Goal: Task Accomplishment & Management: Complete application form

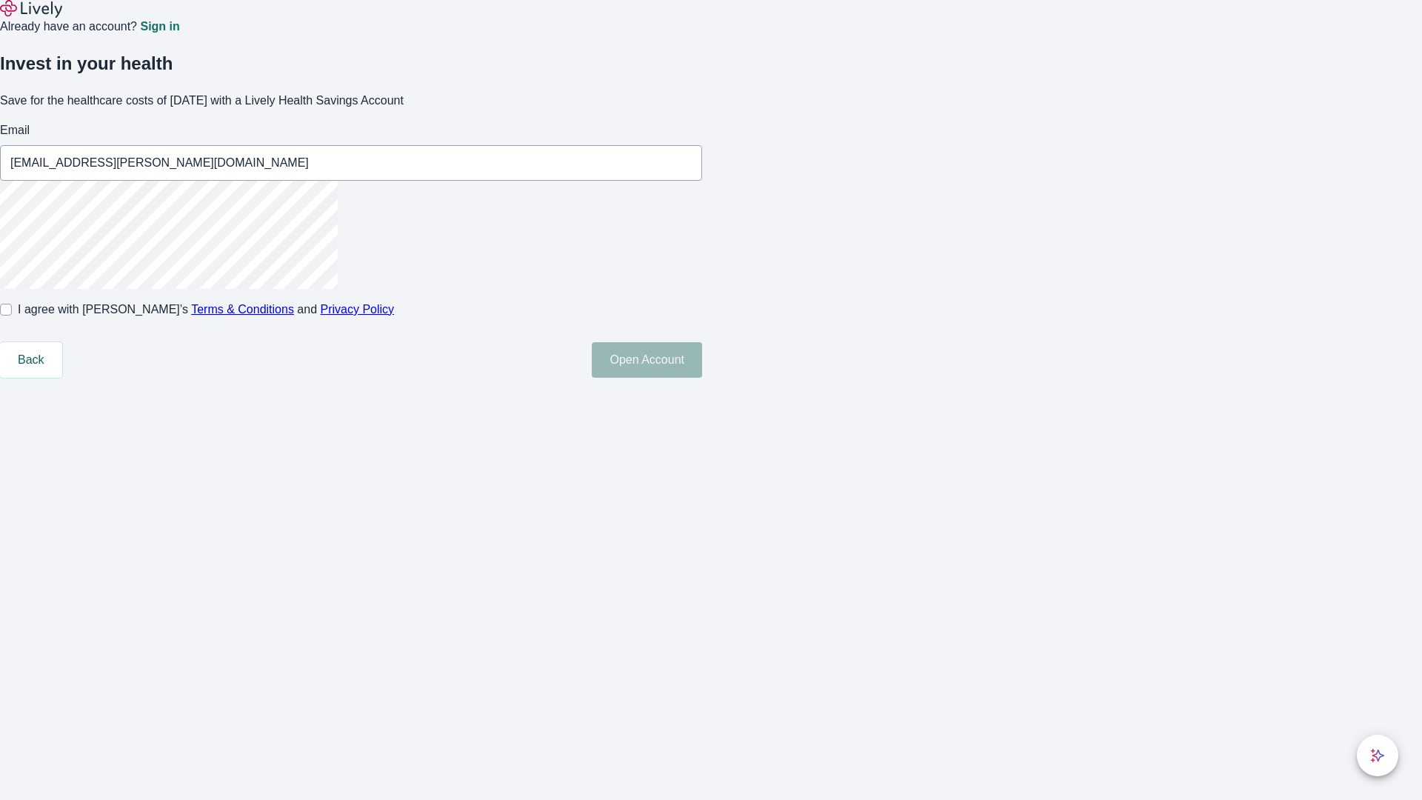
click at [12, 316] on input "I agree with Lively’s Terms & Conditions and Privacy Policy" at bounding box center [6, 310] width 12 height 12
checkbox input "true"
click at [702, 378] on button "Open Account" at bounding box center [647, 360] width 110 height 36
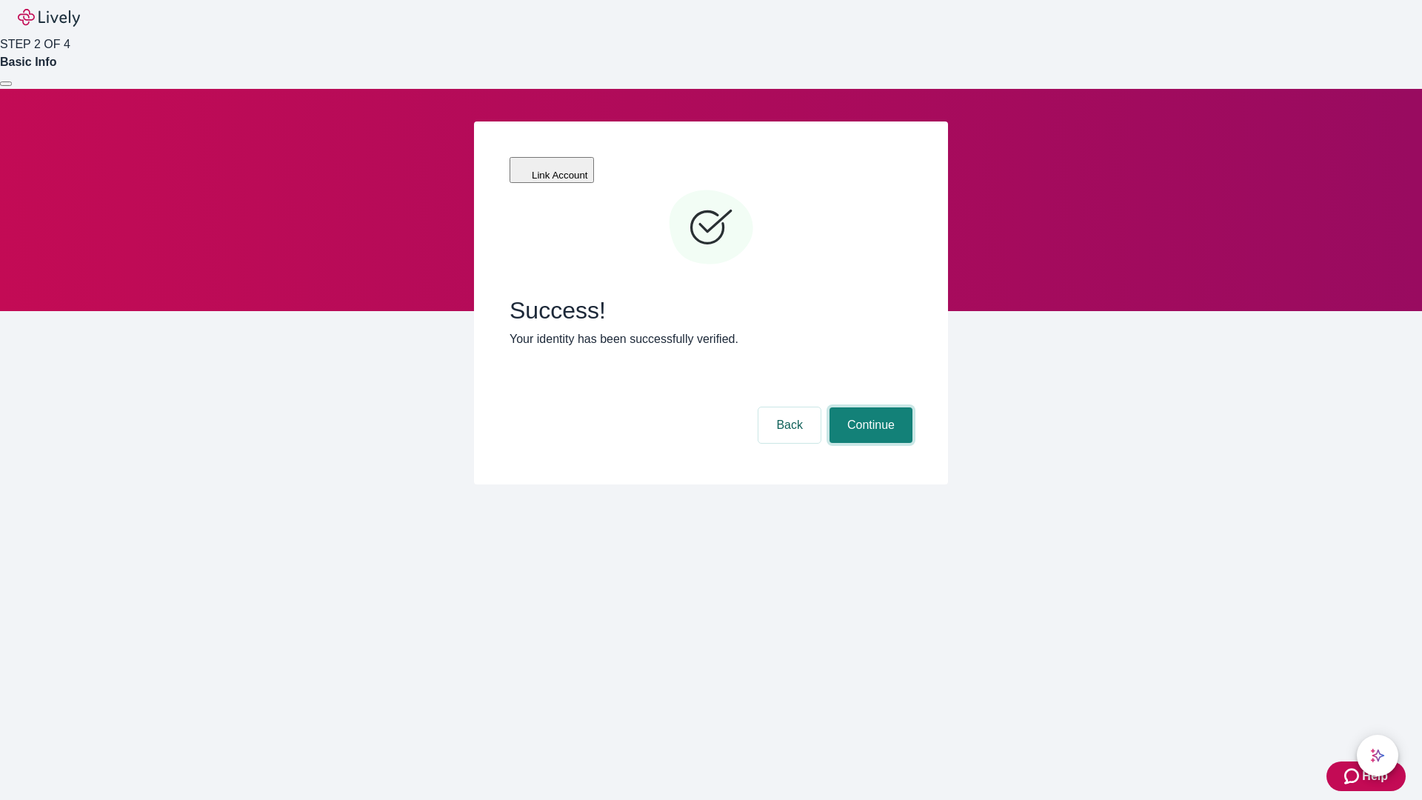
click at [869, 407] on button "Continue" at bounding box center [871, 425] width 83 height 36
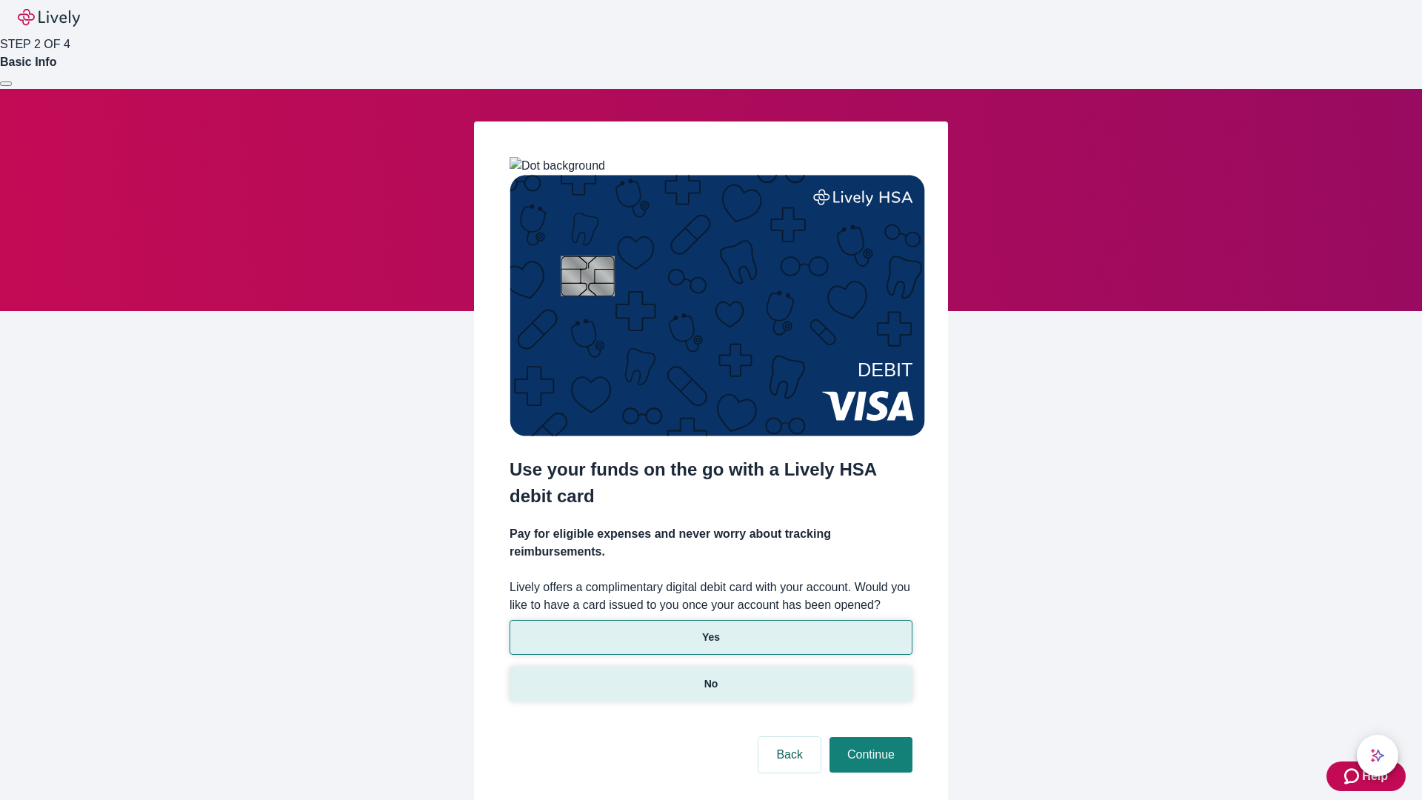
click at [710, 676] on p "No" at bounding box center [711, 684] width 14 height 16
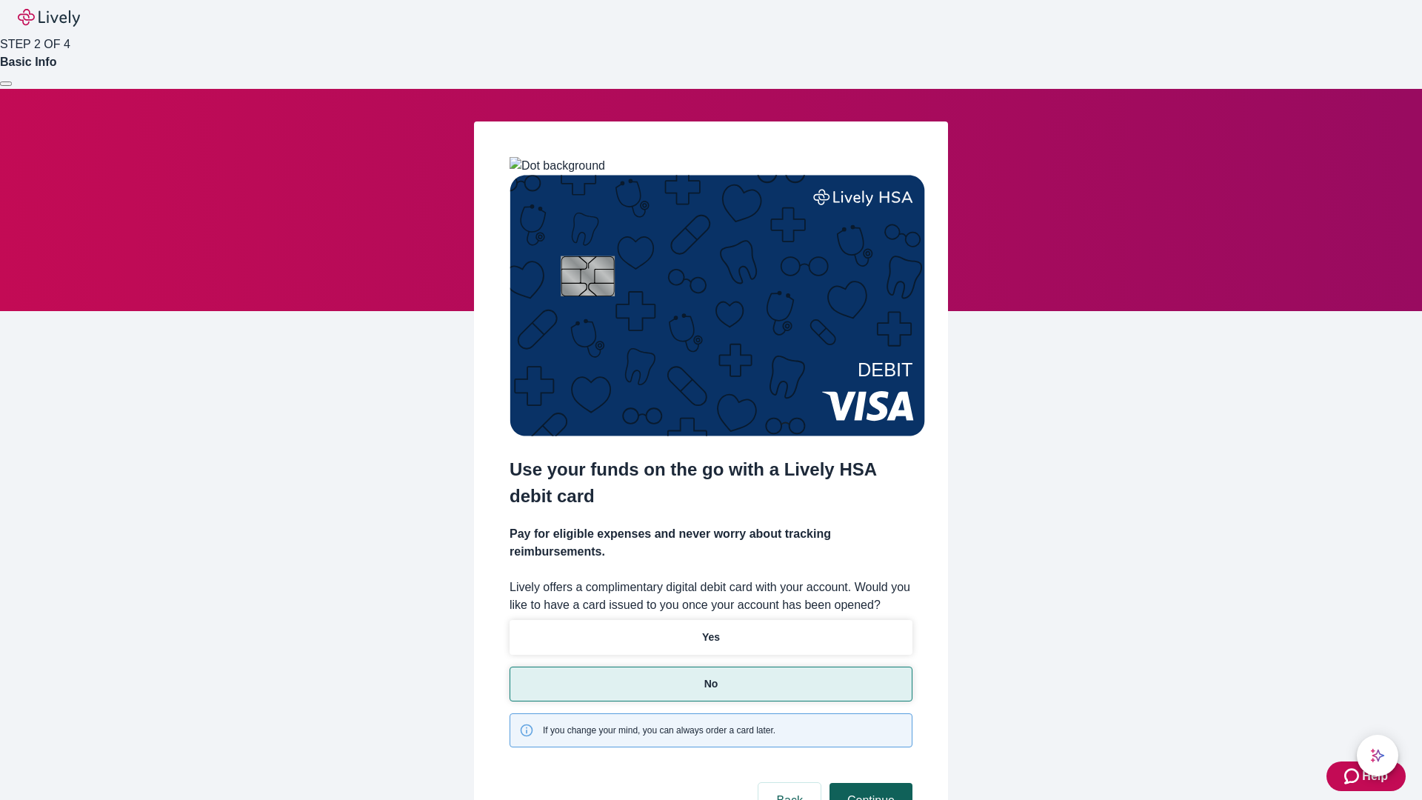
click at [869, 783] on button "Continue" at bounding box center [871, 801] width 83 height 36
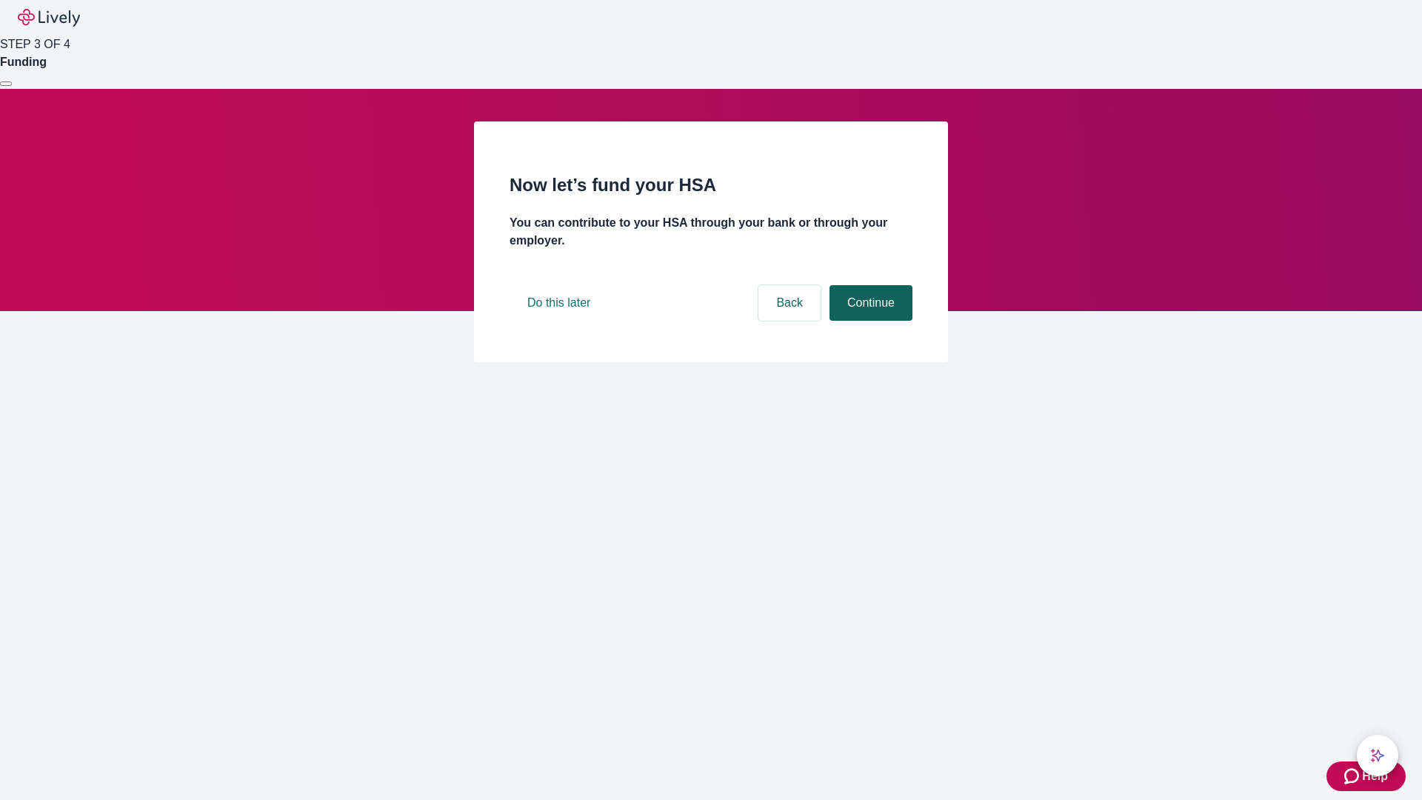
click at [869, 321] on button "Continue" at bounding box center [871, 303] width 83 height 36
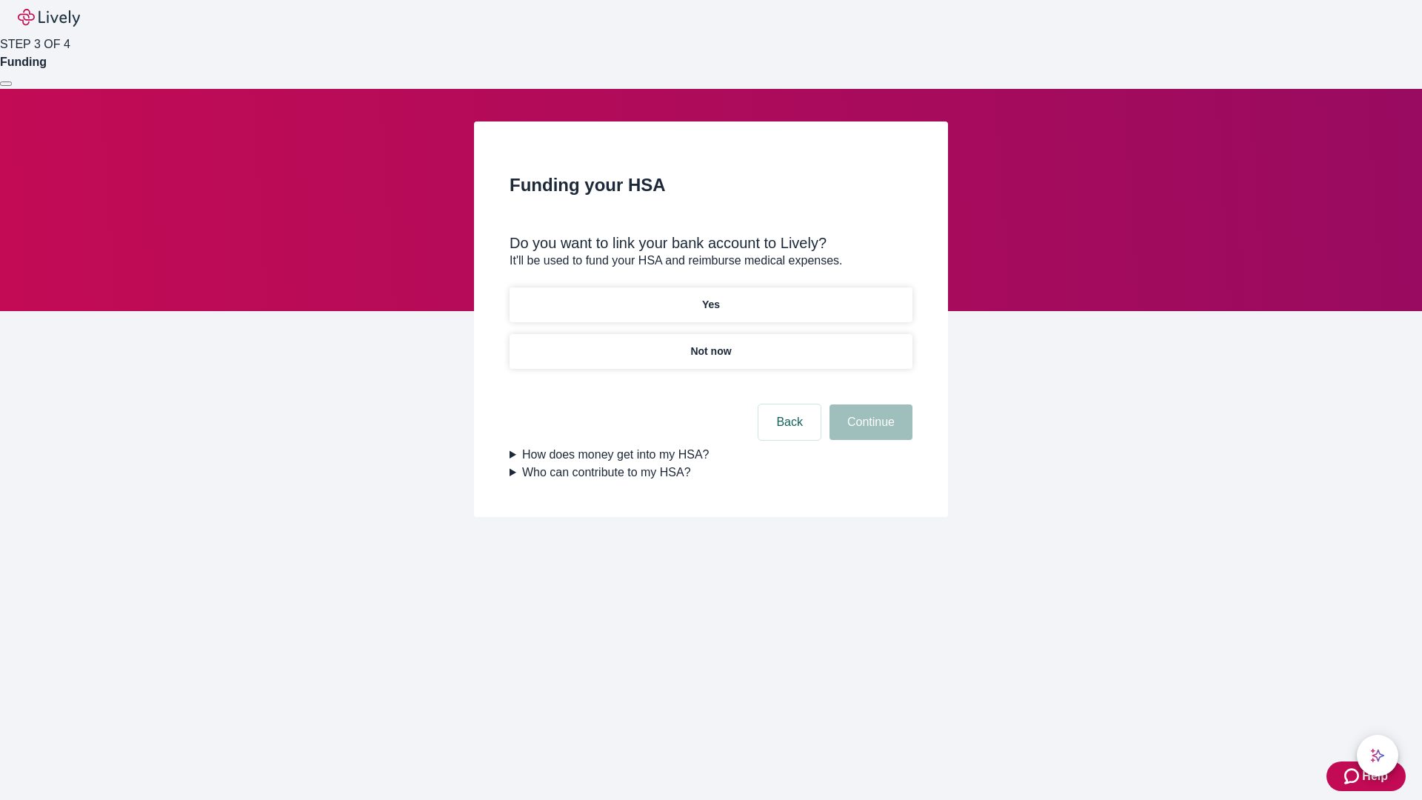
click at [710, 297] on p "Yes" at bounding box center [711, 305] width 18 height 16
click at [869, 404] on button "Continue" at bounding box center [871, 422] width 83 height 36
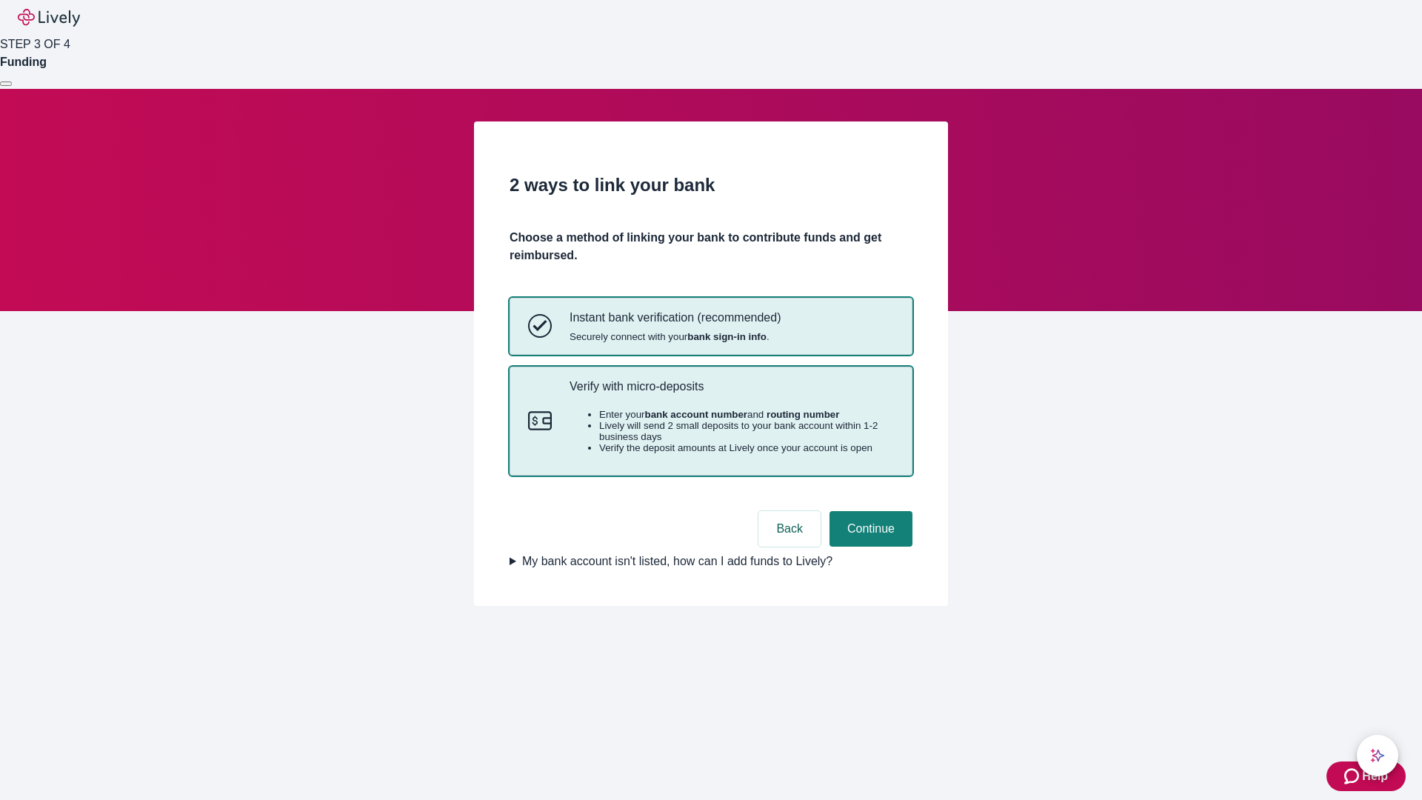
click at [731, 393] on p "Verify with micro-deposits" at bounding box center [732, 386] width 324 height 14
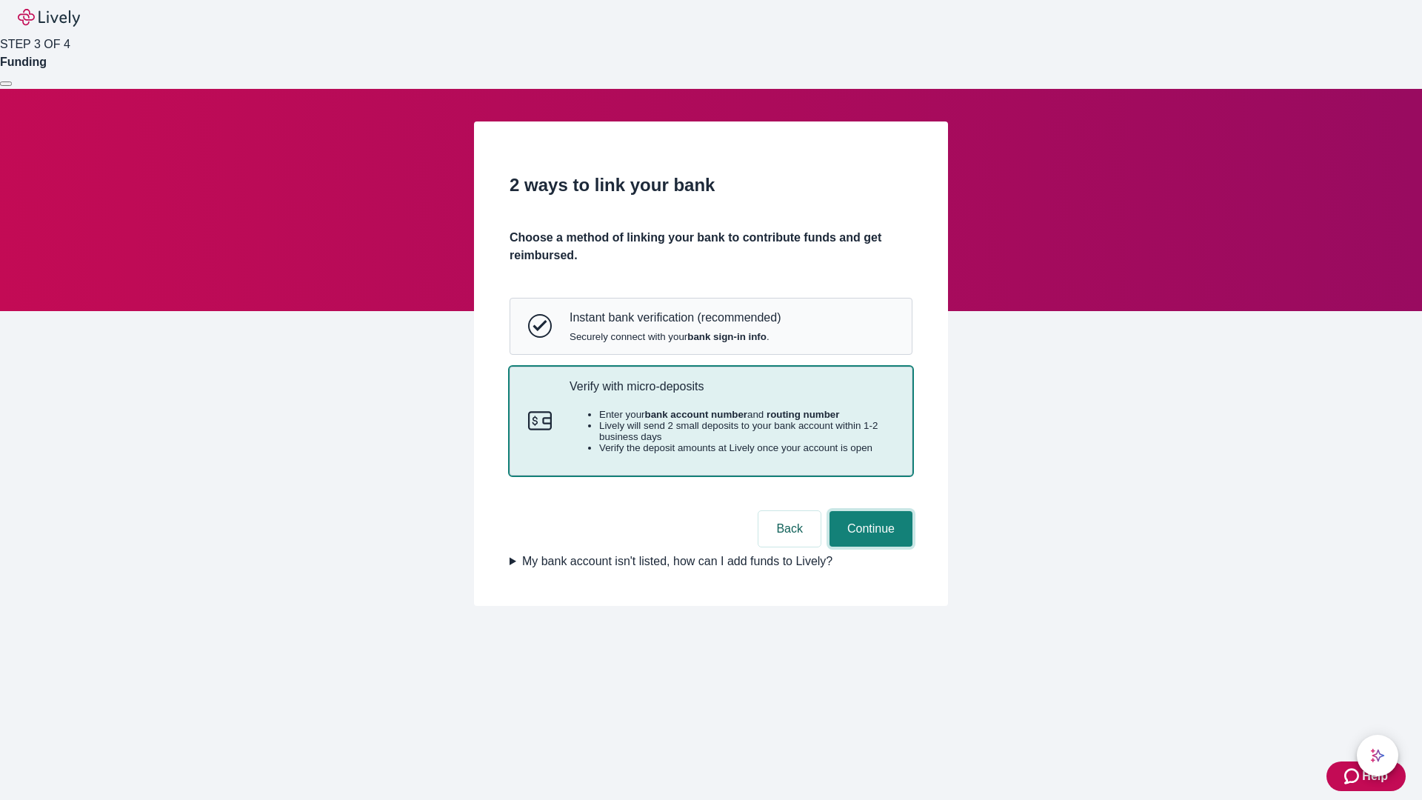
click at [869, 547] on button "Continue" at bounding box center [871, 529] width 83 height 36
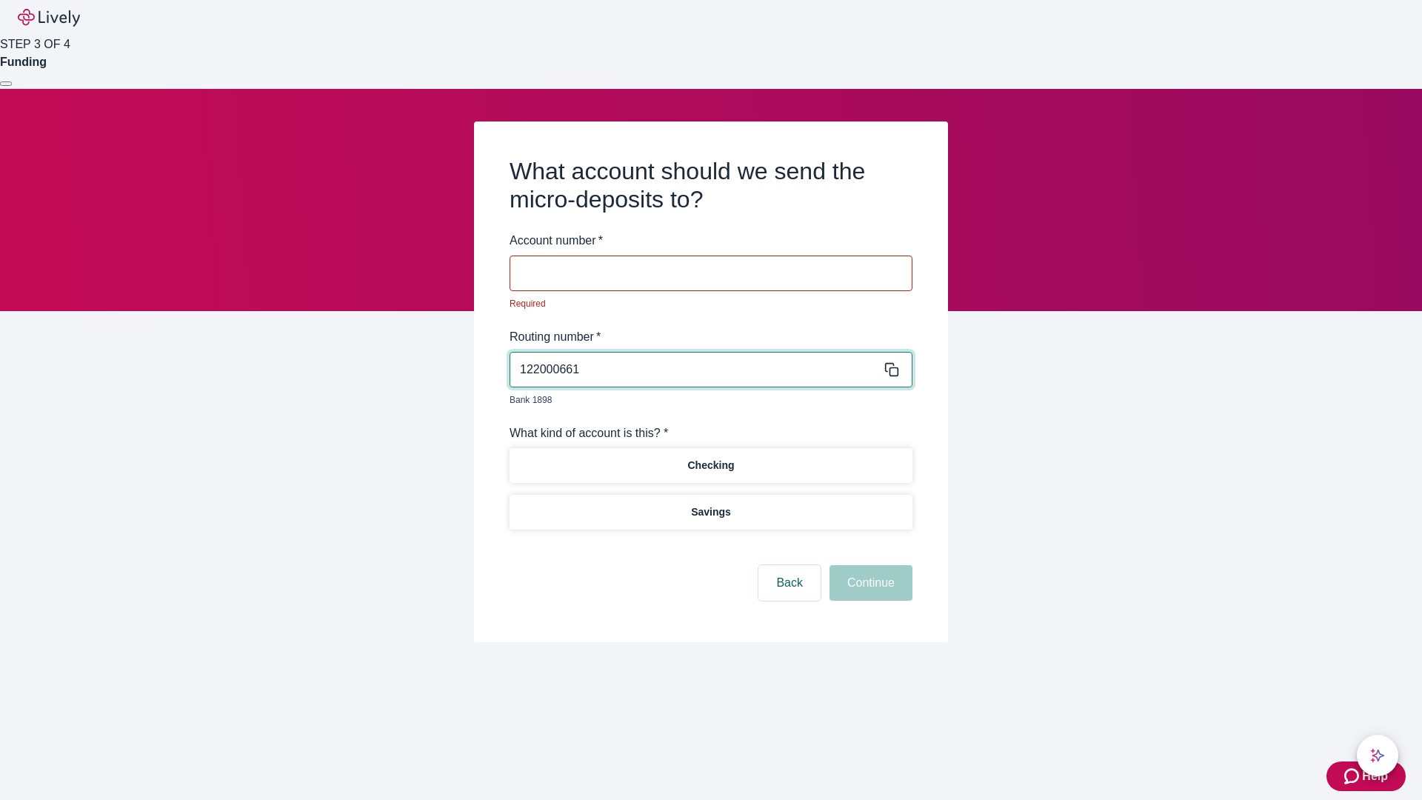
type input "122000661"
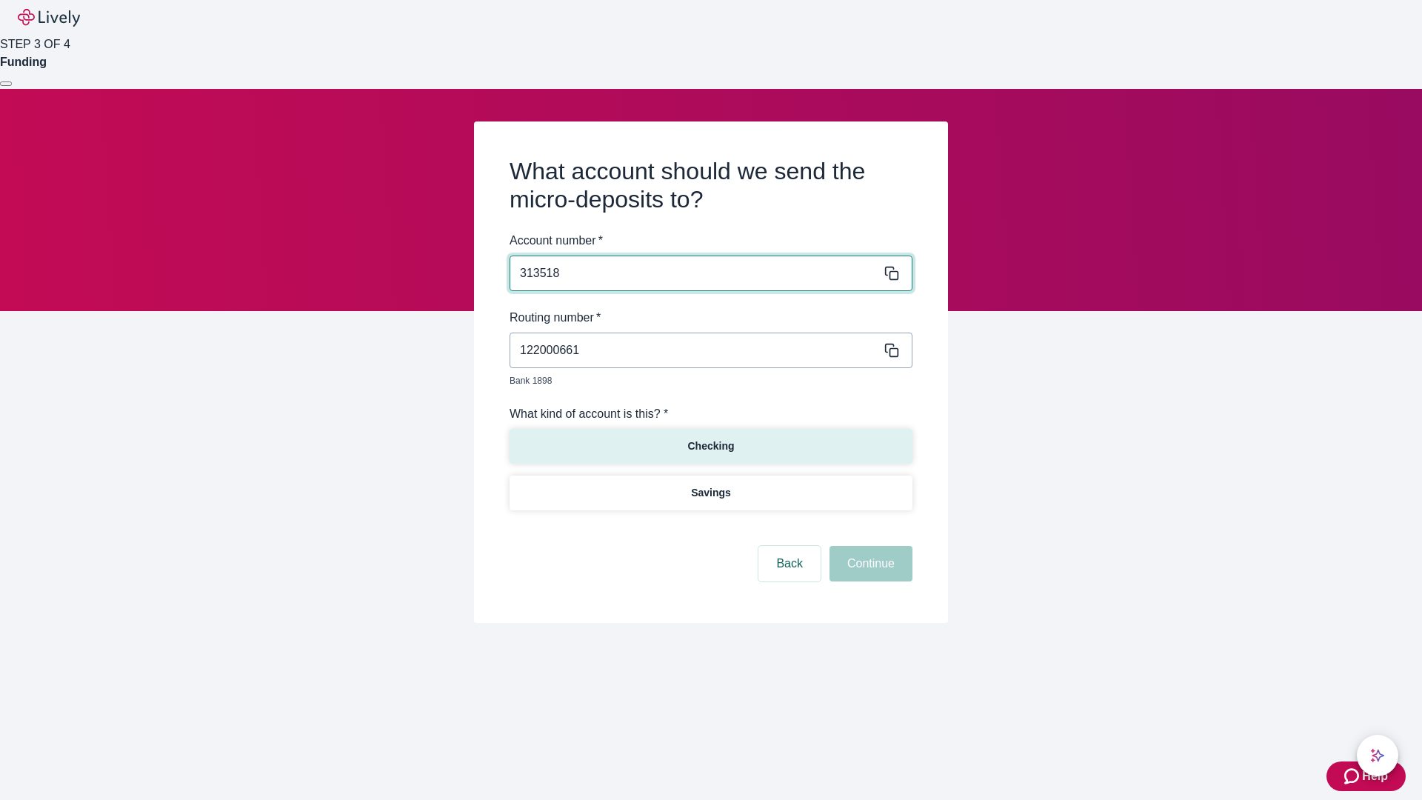
type input "313518"
click at [710, 438] on p "Checking" at bounding box center [710, 446] width 47 height 16
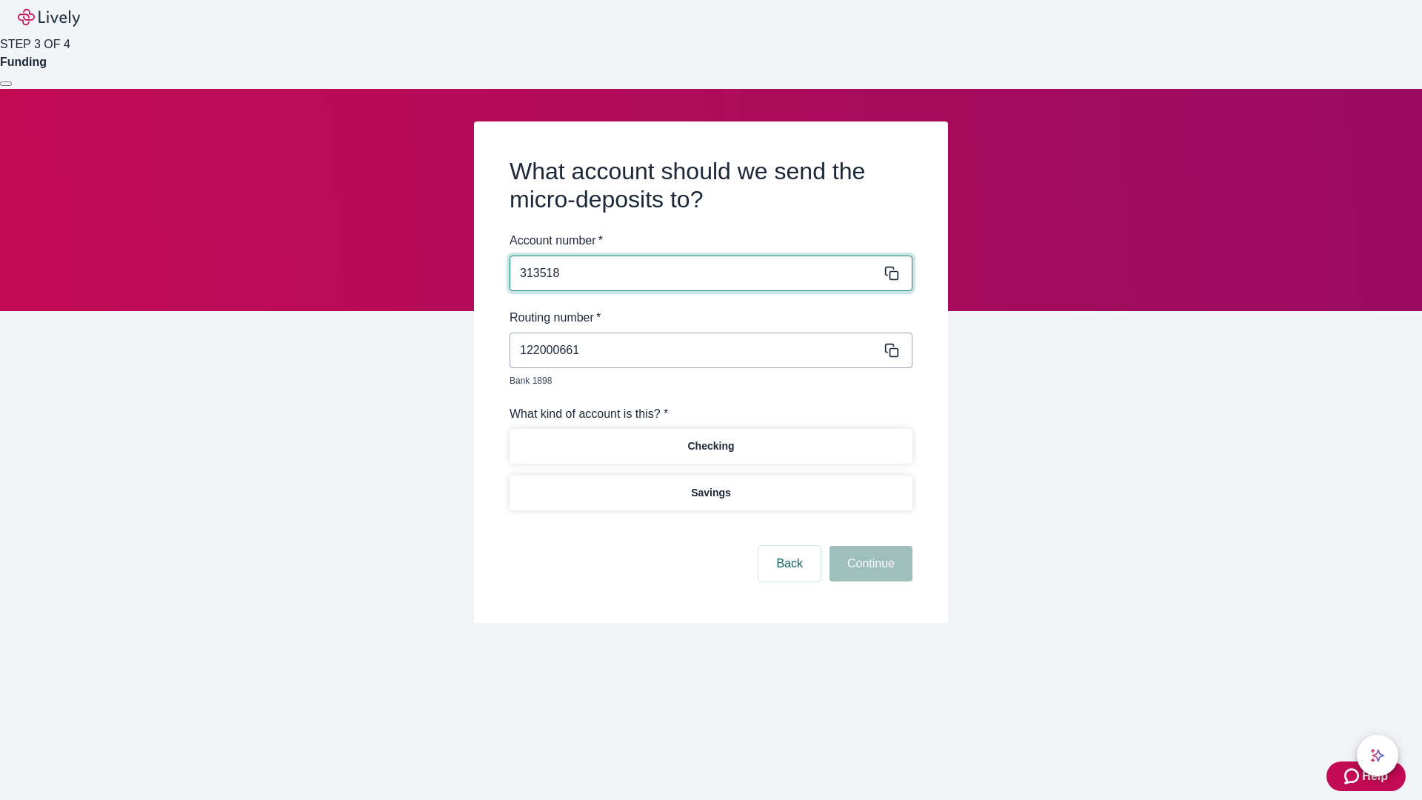
click at [869, 547] on button "Continue" at bounding box center [871, 564] width 83 height 36
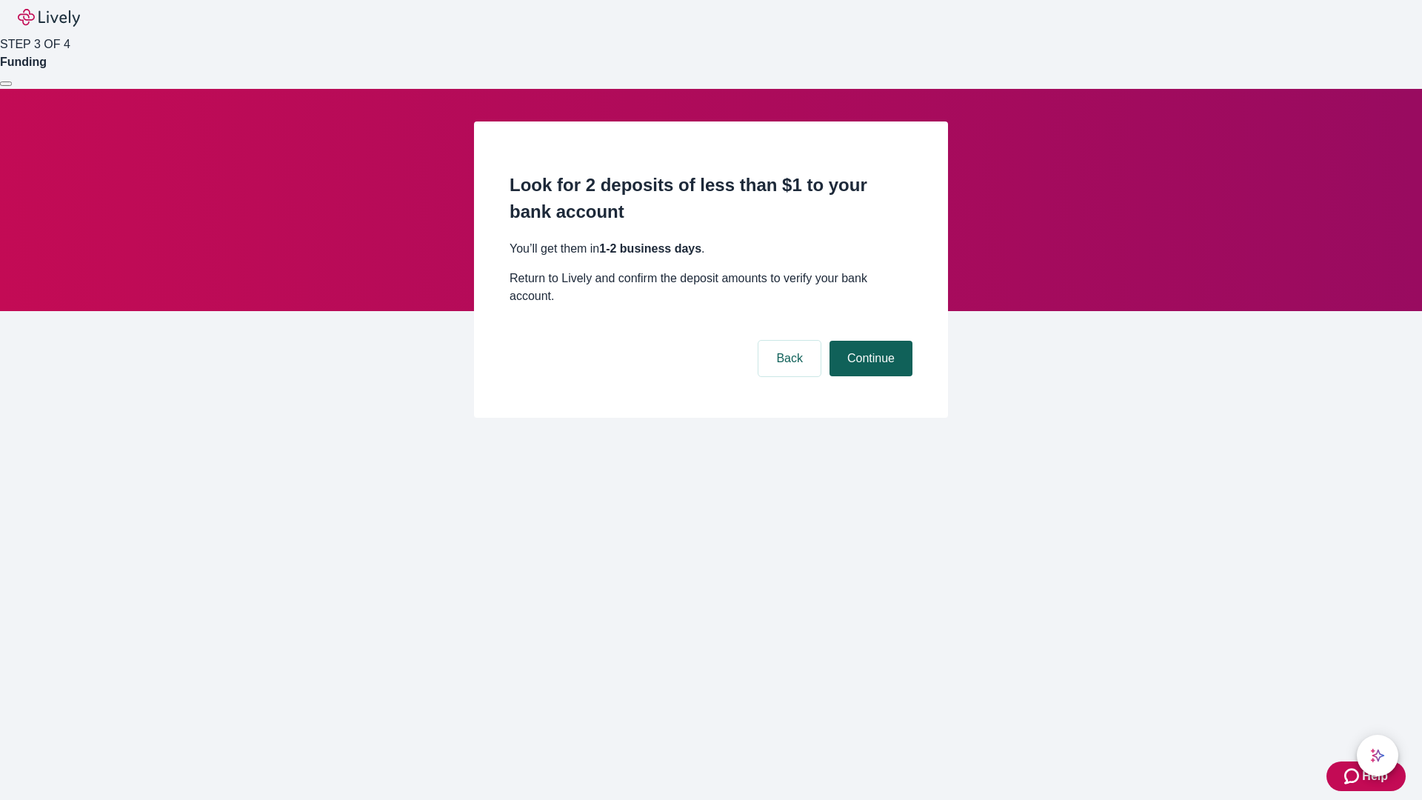
click at [869, 341] on button "Continue" at bounding box center [871, 359] width 83 height 36
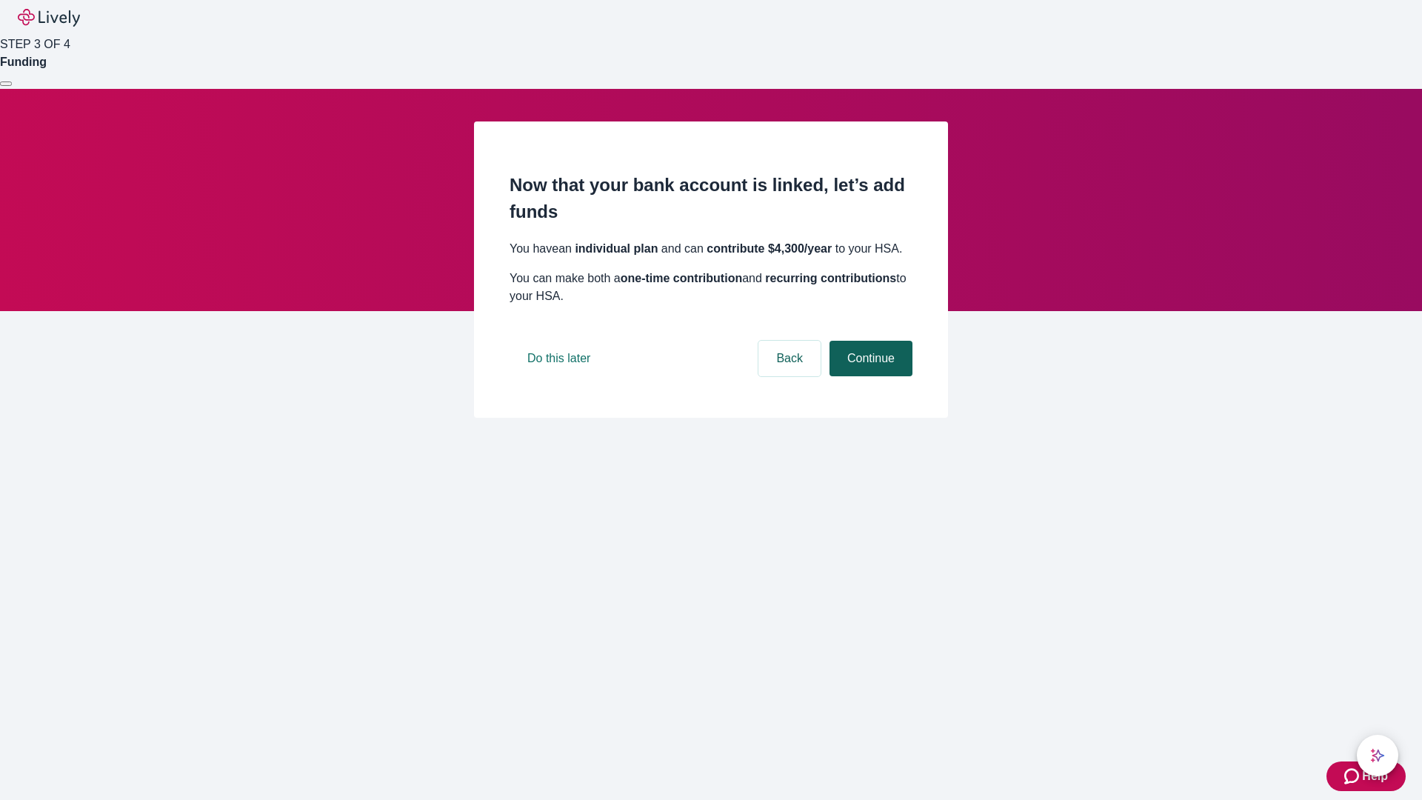
click at [869, 376] on button "Continue" at bounding box center [871, 359] width 83 height 36
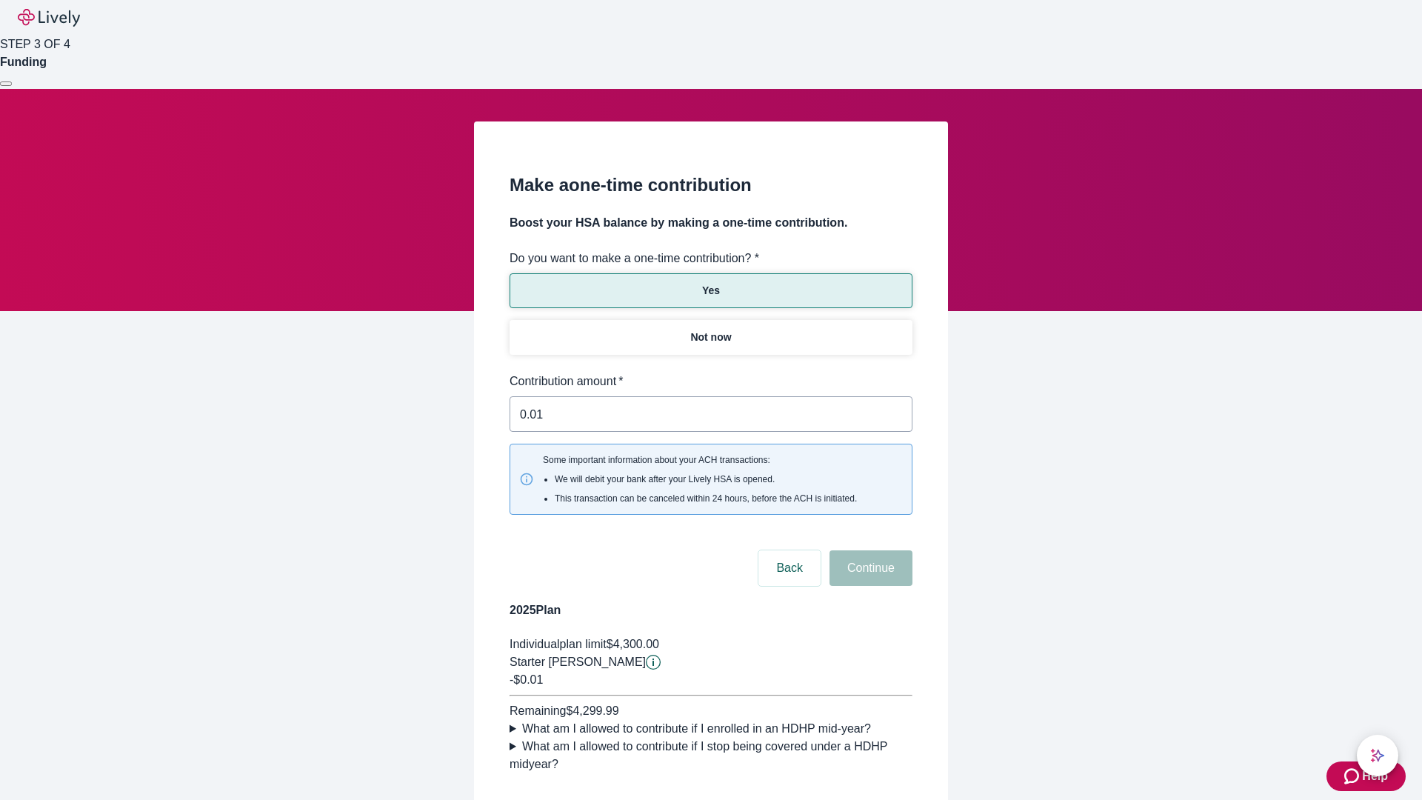
type input "0.01"
click at [869, 550] on button "Continue" at bounding box center [871, 568] width 83 height 36
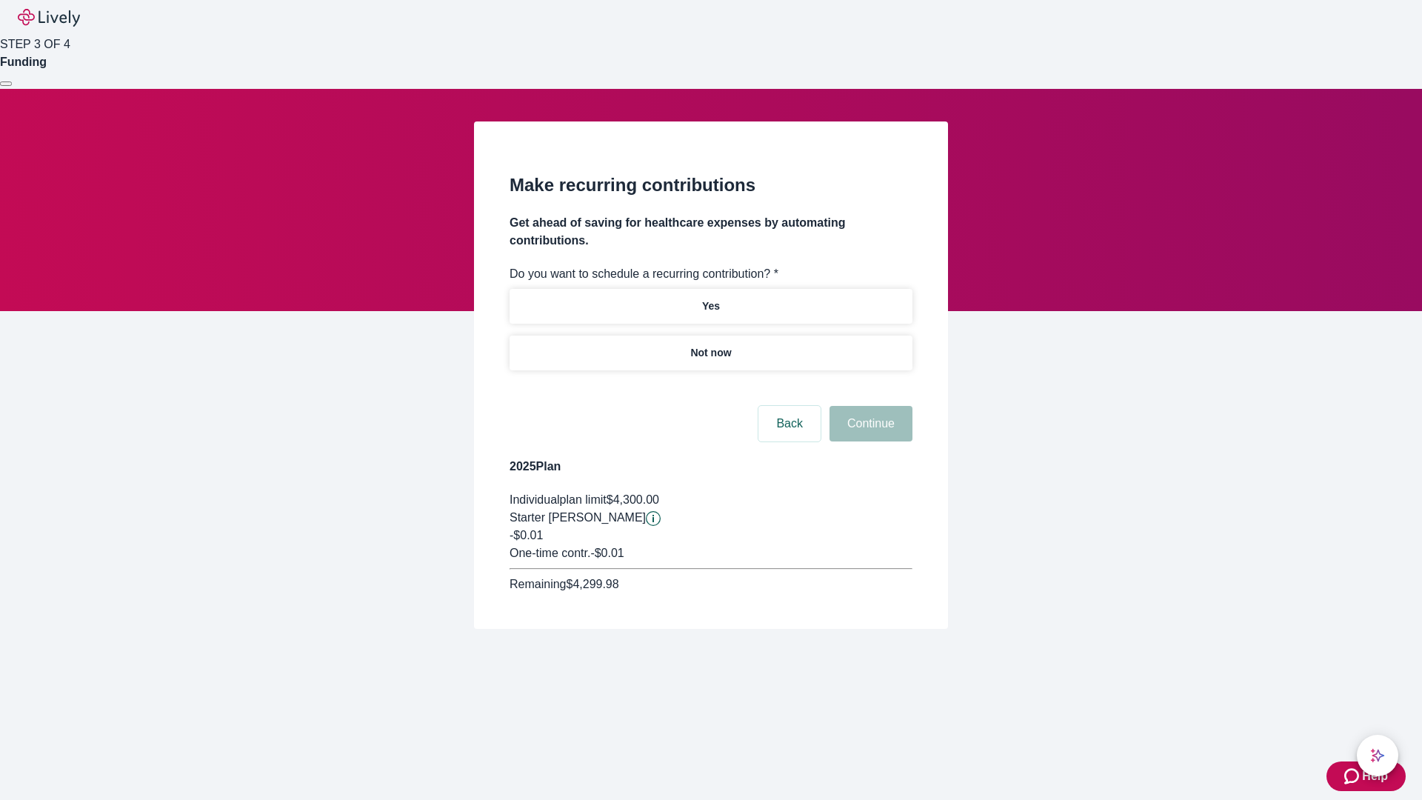
click at [710, 345] on p "Not now" at bounding box center [710, 353] width 41 height 16
click at [869, 406] on button "Continue" at bounding box center [871, 424] width 83 height 36
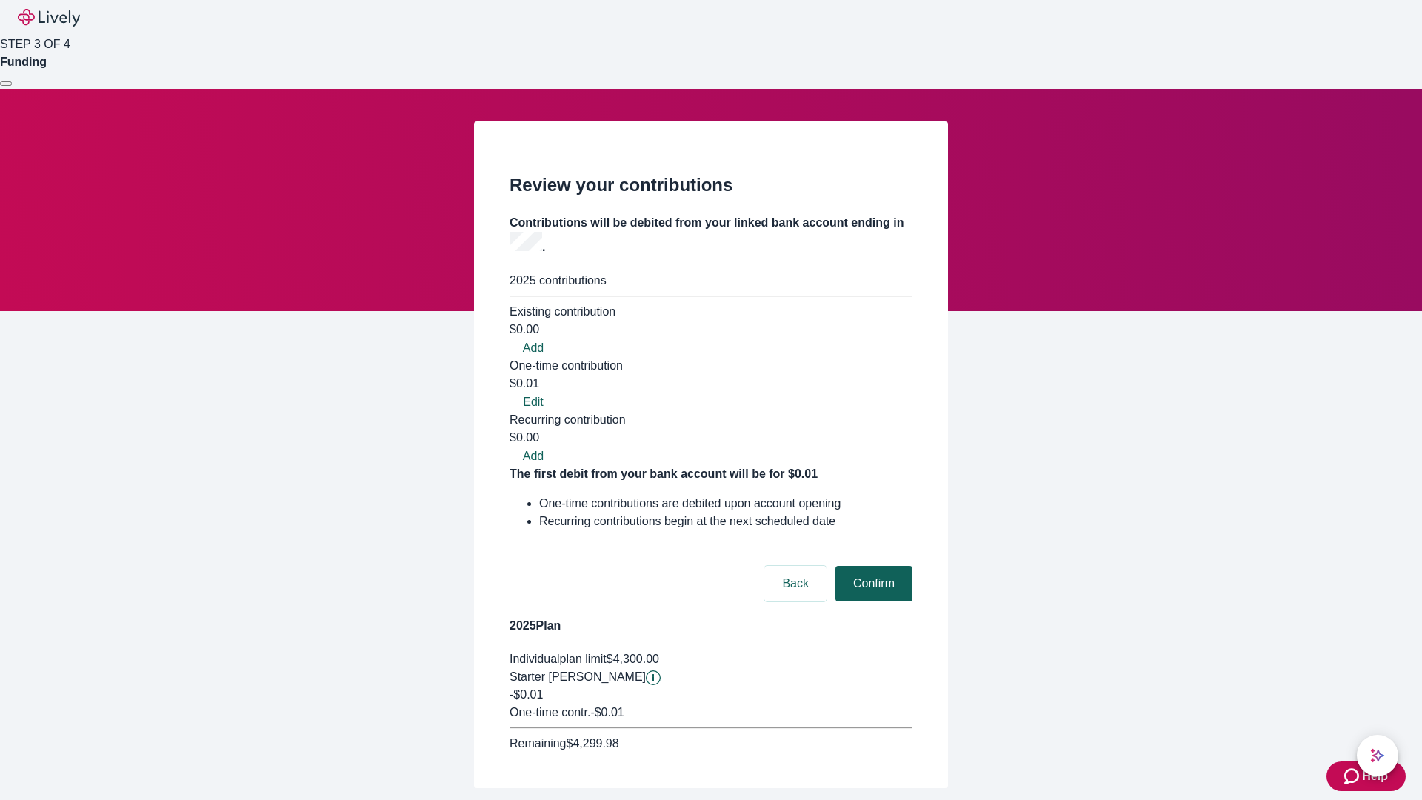
click at [872, 566] on button "Confirm" at bounding box center [873, 584] width 77 height 36
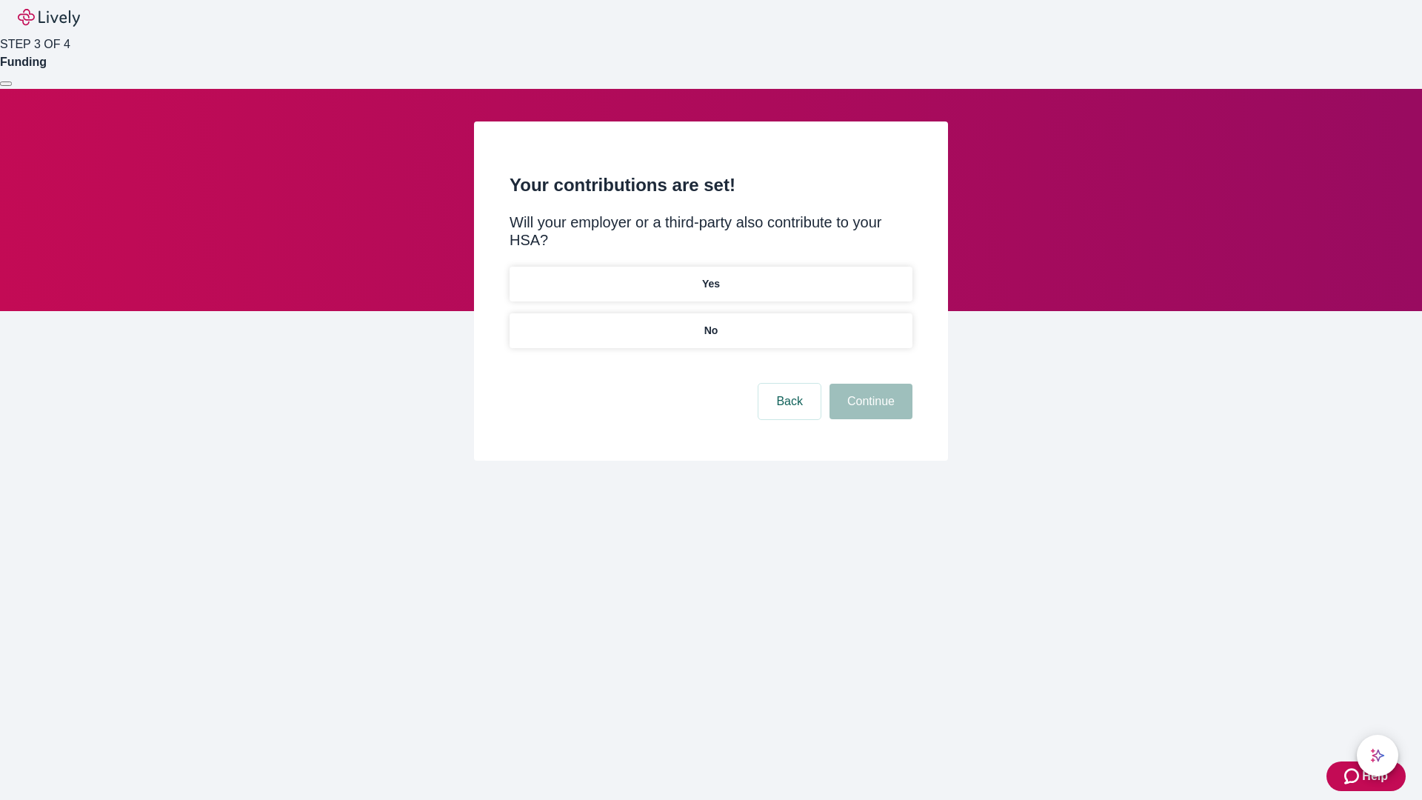
click at [710, 323] on p "No" at bounding box center [711, 331] width 14 height 16
click at [869, 384] on button "Continue" at bounding box center [871, 402] width 83 height 36
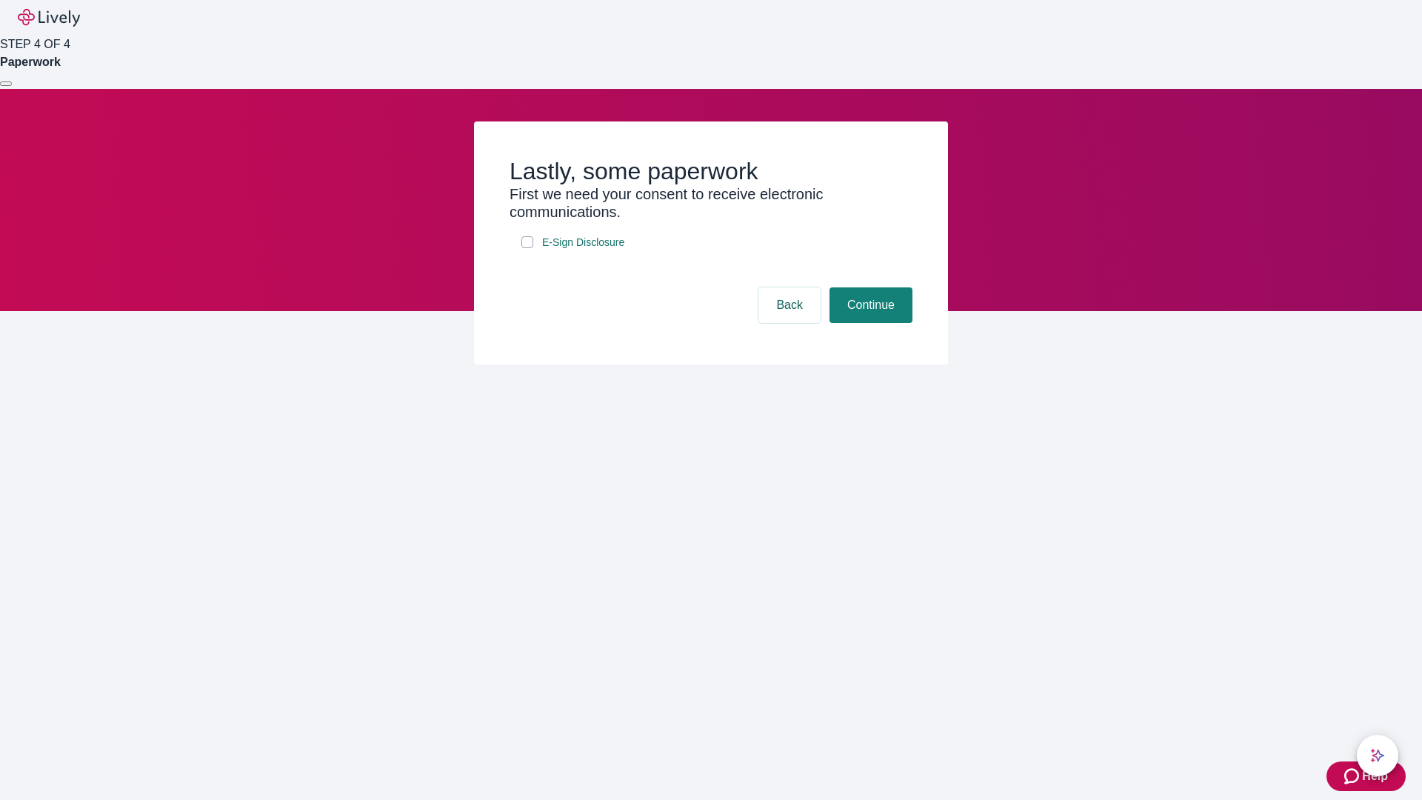
click at [527, 248] on input "E-Sign Disclosure" at bounding box center [527, 242] width 12 height 12
checkbox input "true"
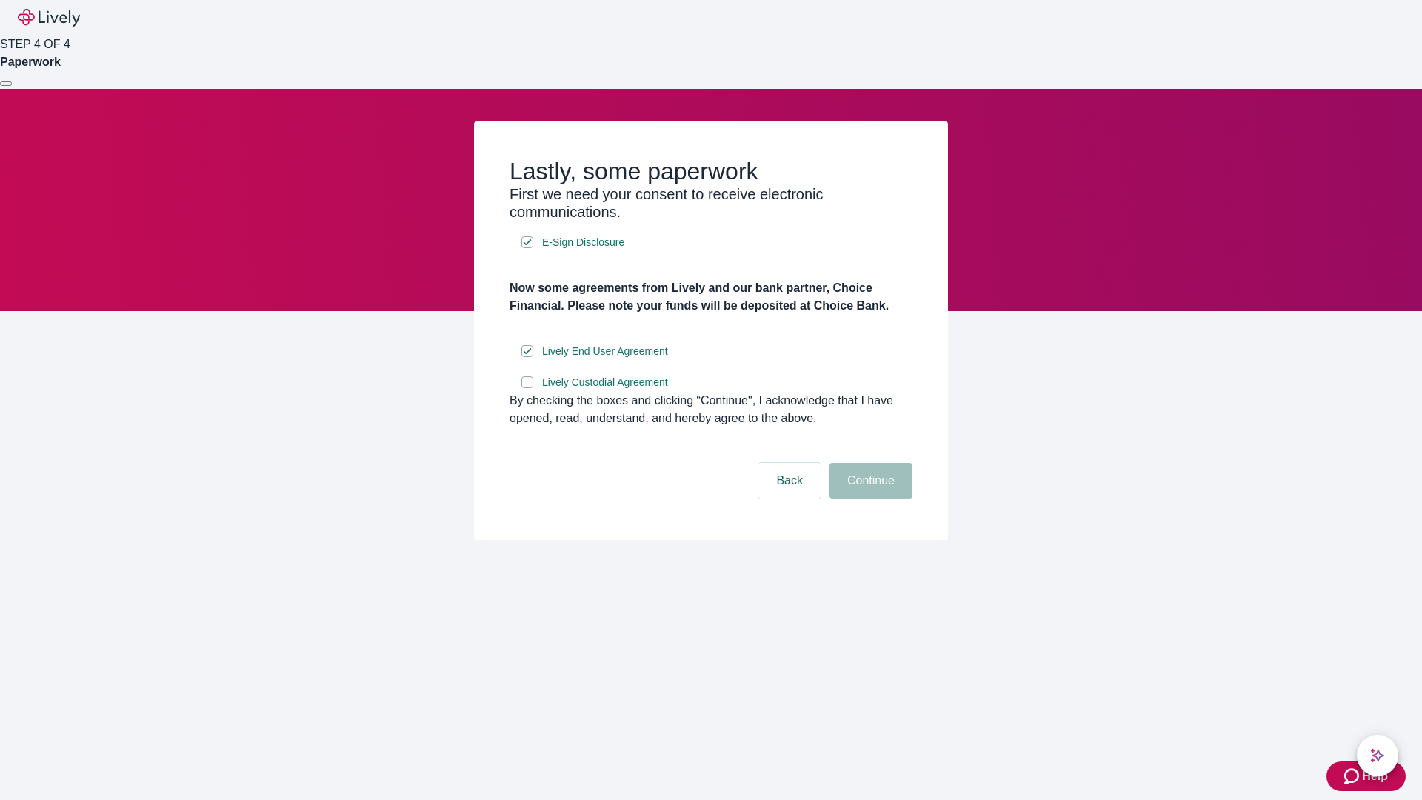
click at [527, 388] on input "Lively Custodial Agreement" at bounding box center [527, 382] width 12 height 12
checkbox input "true"
click at [869, 498] on button "Continue" at bounding box center [871, 481] width 83 height 36
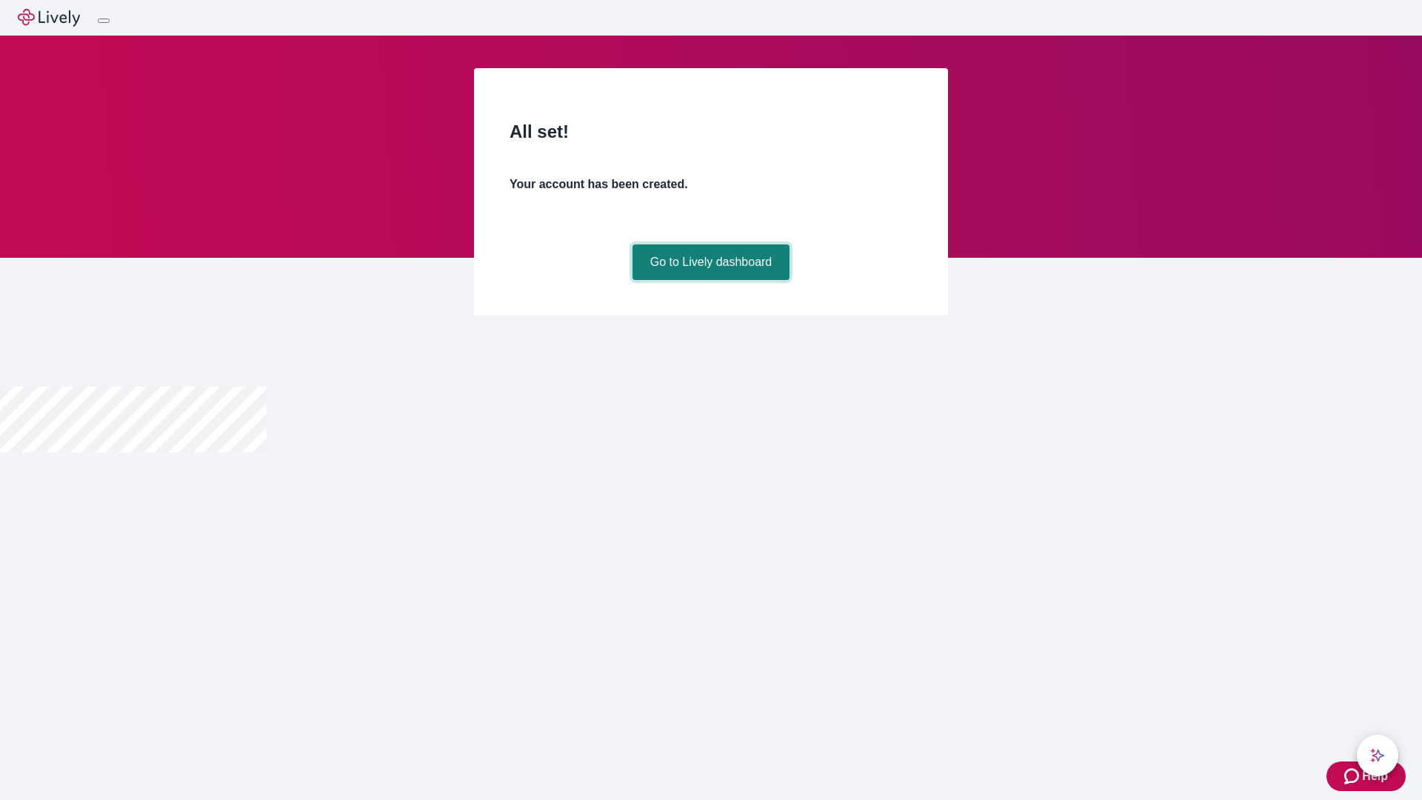
click at [710, 280] on link "Go to Lively dashboard" at bounding box center [712, 262] width 158 height 36
